Goal: Task Accomplishment & Management: Manage account settings

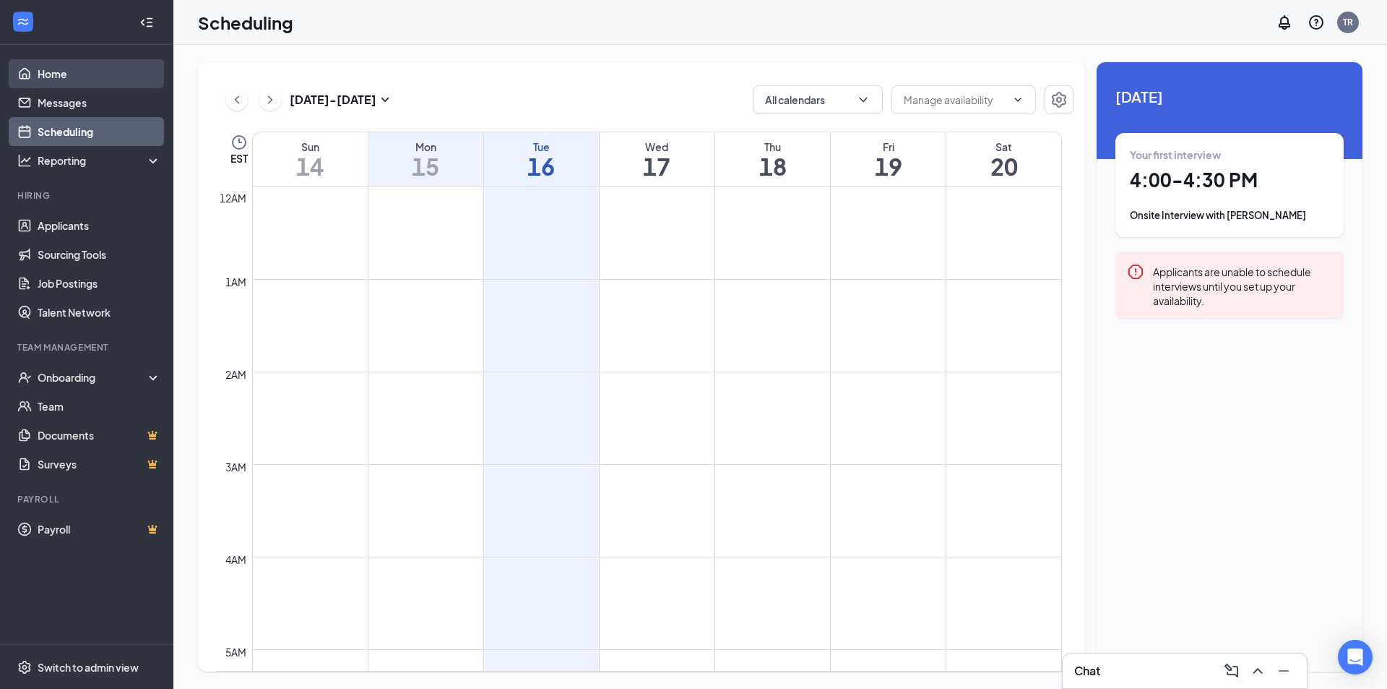
click at [52, 77] on link "Home" at bounding box center [100, 73] width 124 height 29
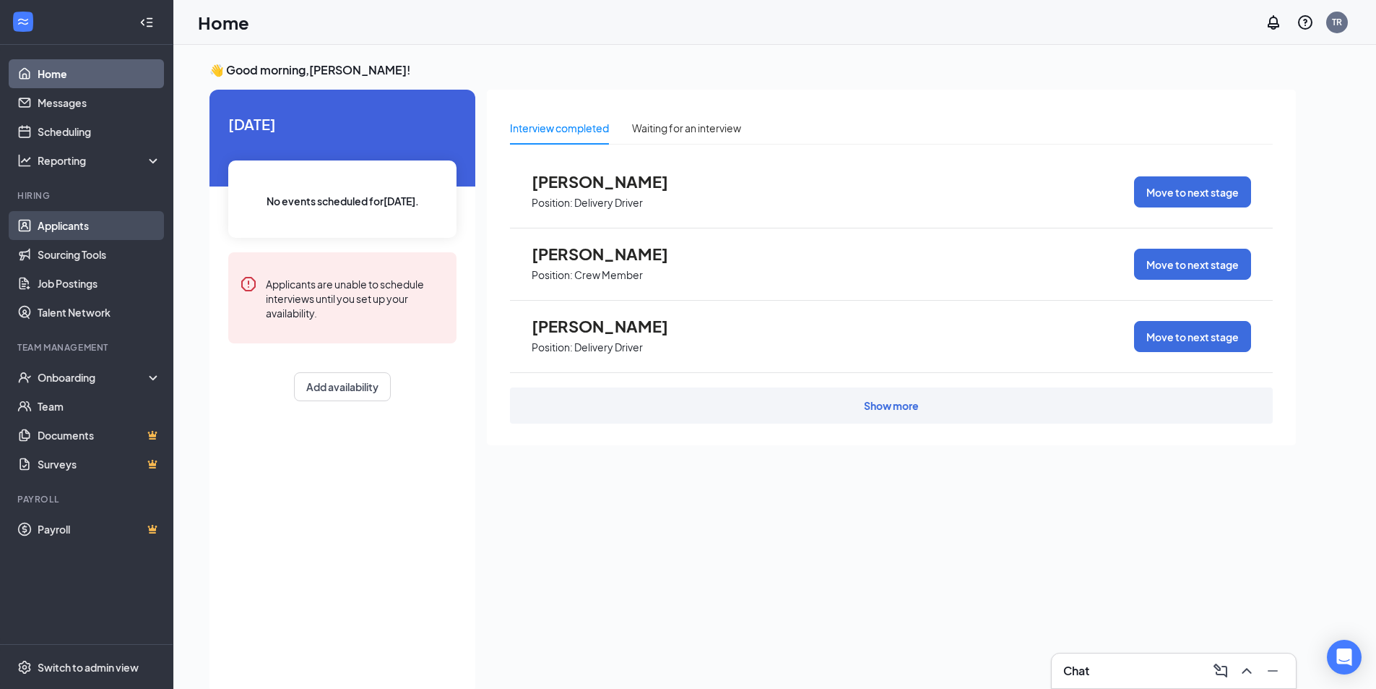
click at [55, 234] on link "Applicants" at bounding box center [100, 225] width 124 height 29
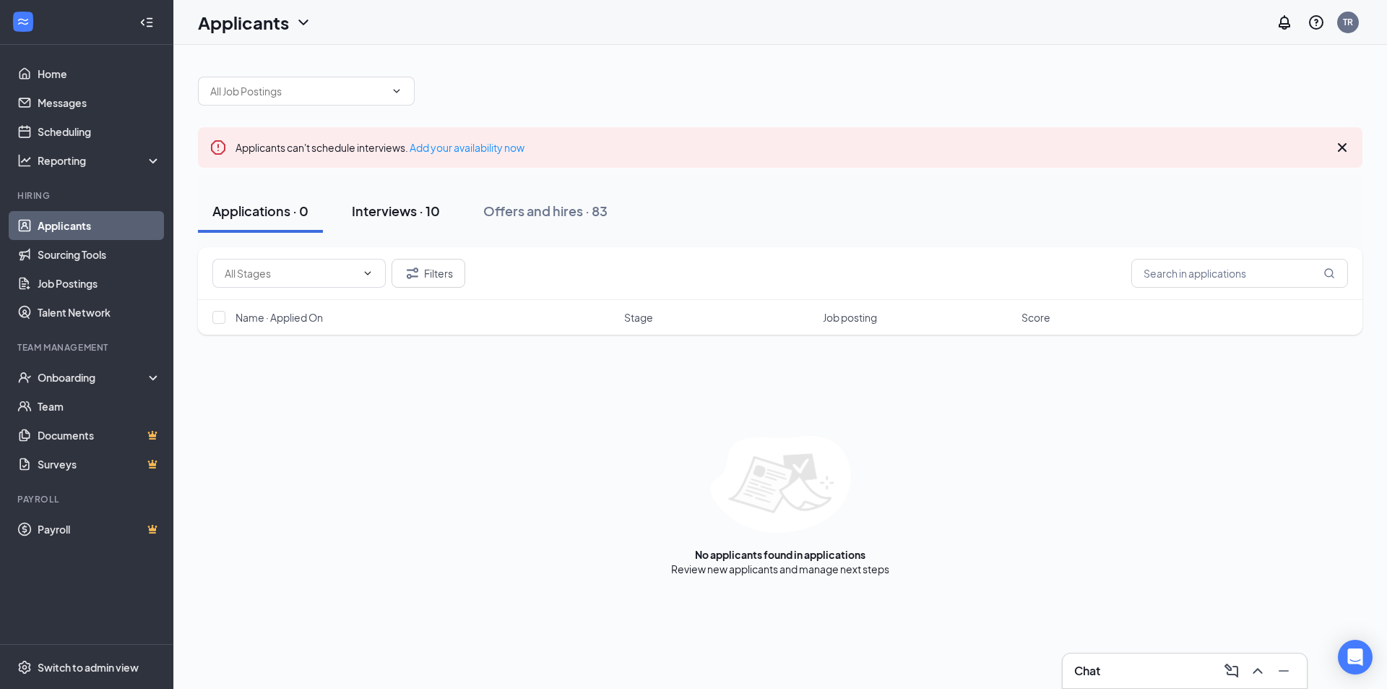
click at [405, 209] on div "Interviews · 10" at bounding box center [396, 211] width 88 height 18
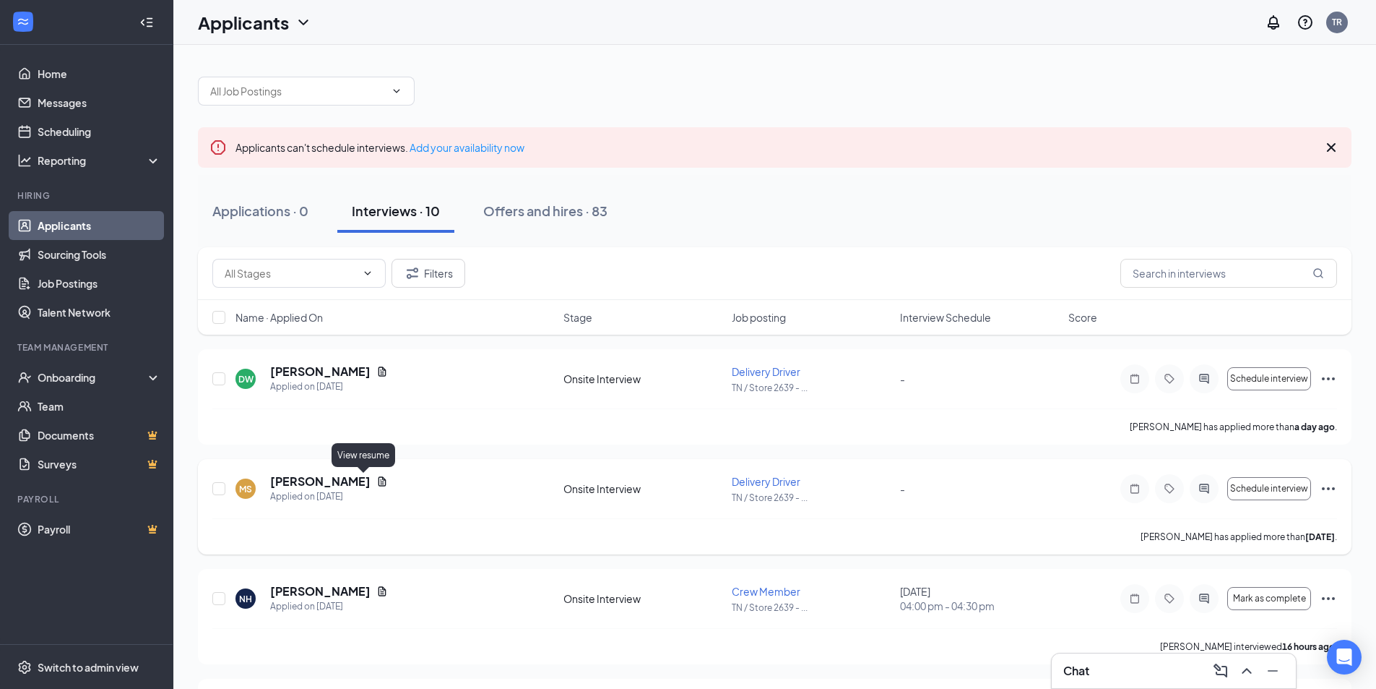
click at [379, 482] on icon "Document" at bounding box center [383, 480] width 8 height 9
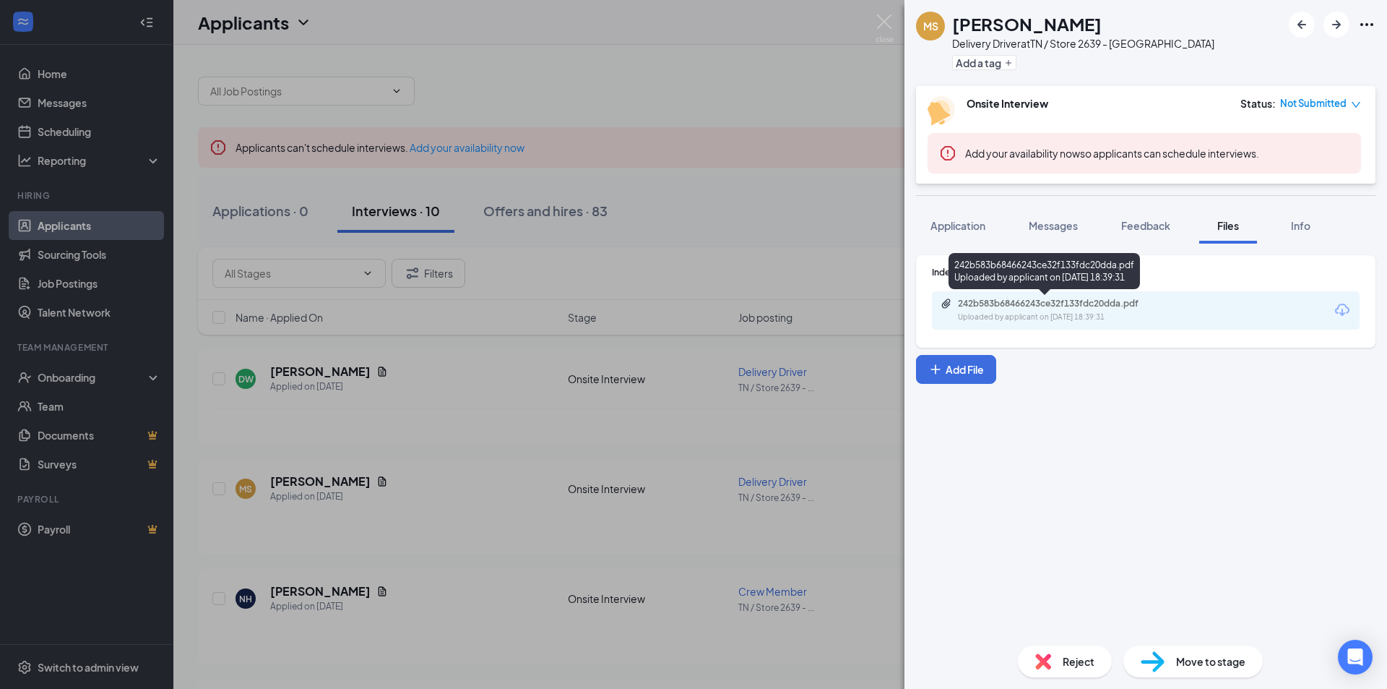
click at [1101, 319] on div "Uploaded by applicant on [DATE] 18:39:31" at bounding box center [1066, 317] width 217 height 12
click at [881, 24] on img at bounding box center [885, 28] width 18 height 28
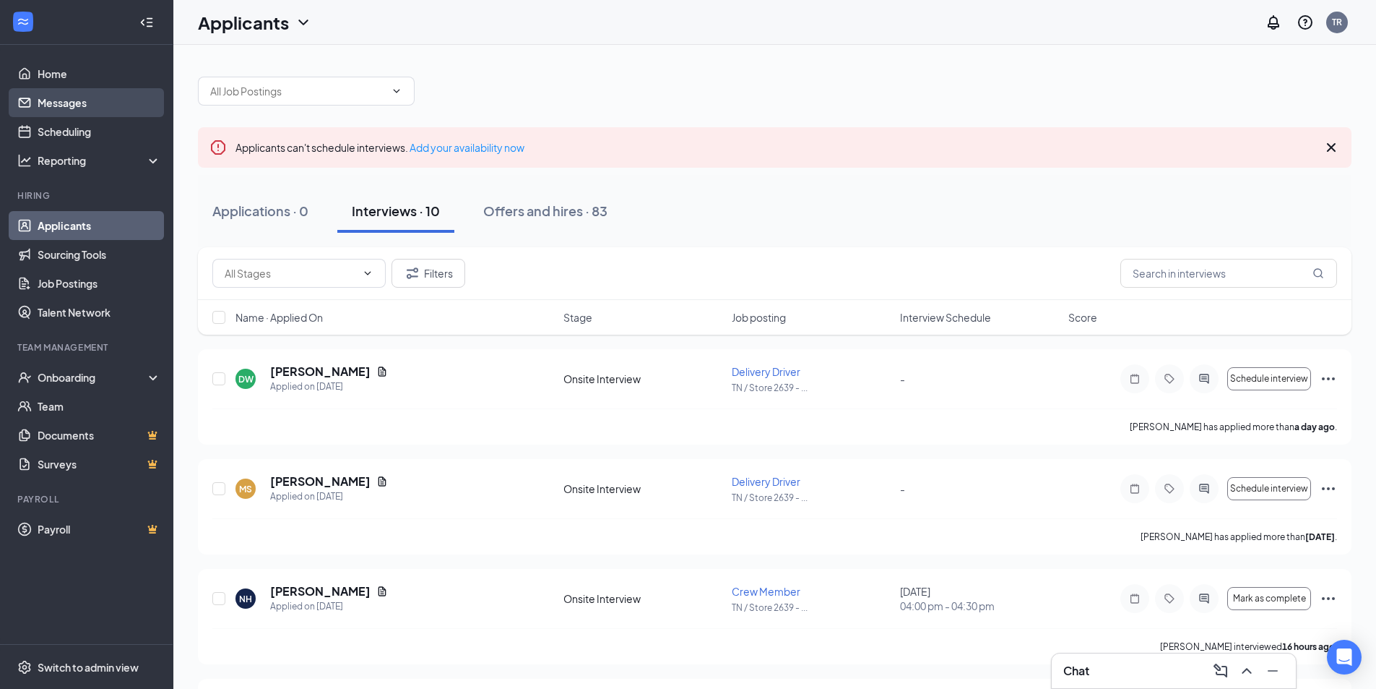
click at [69, 98] on link "Messages" at bounding box center [100, 102] width 124 height 29
